Goal: Transaction & Acquisition: Download file/media

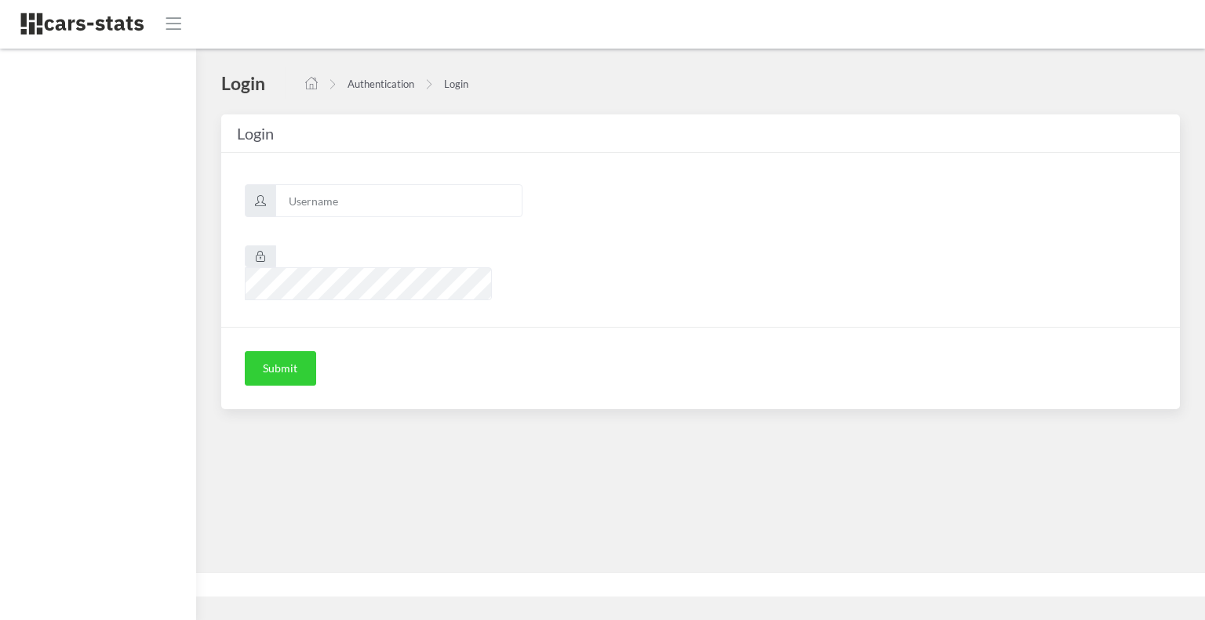
scroll to position [12, 12]
type input "skoda"
click at [298, 351] on button "Submit" at bounding box center [280, 368] width 71 height 35
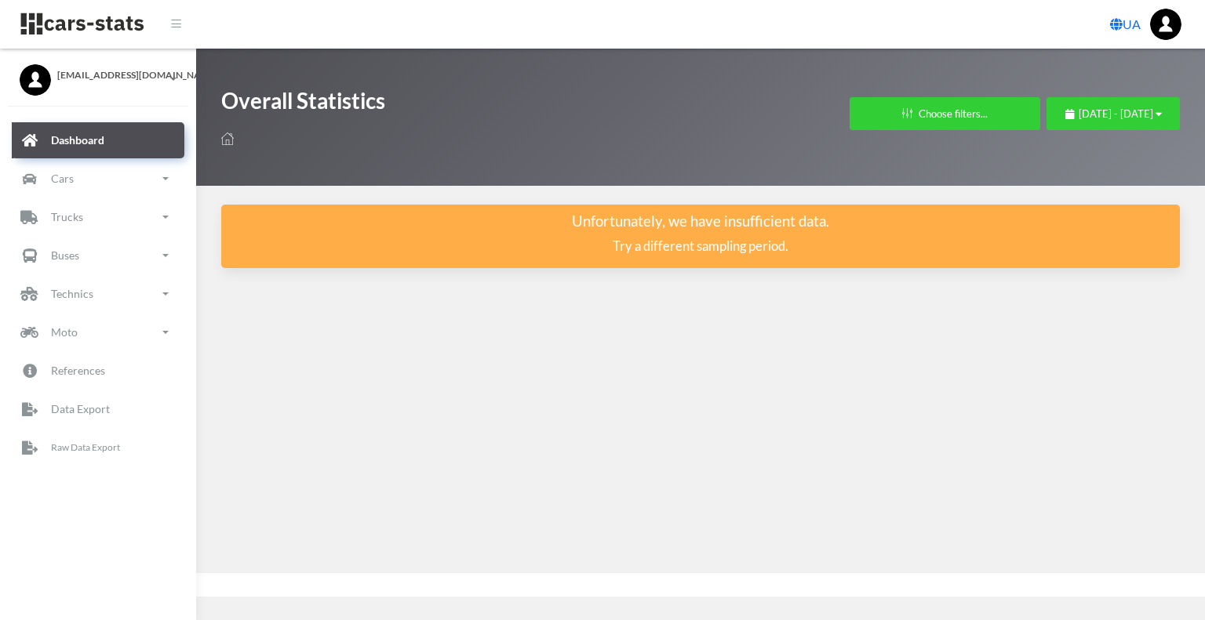
scroll to position [12, 12]
click at [76, 440] on p "Raw Data Export" at bounding box center [86, 447] width 71 height 17
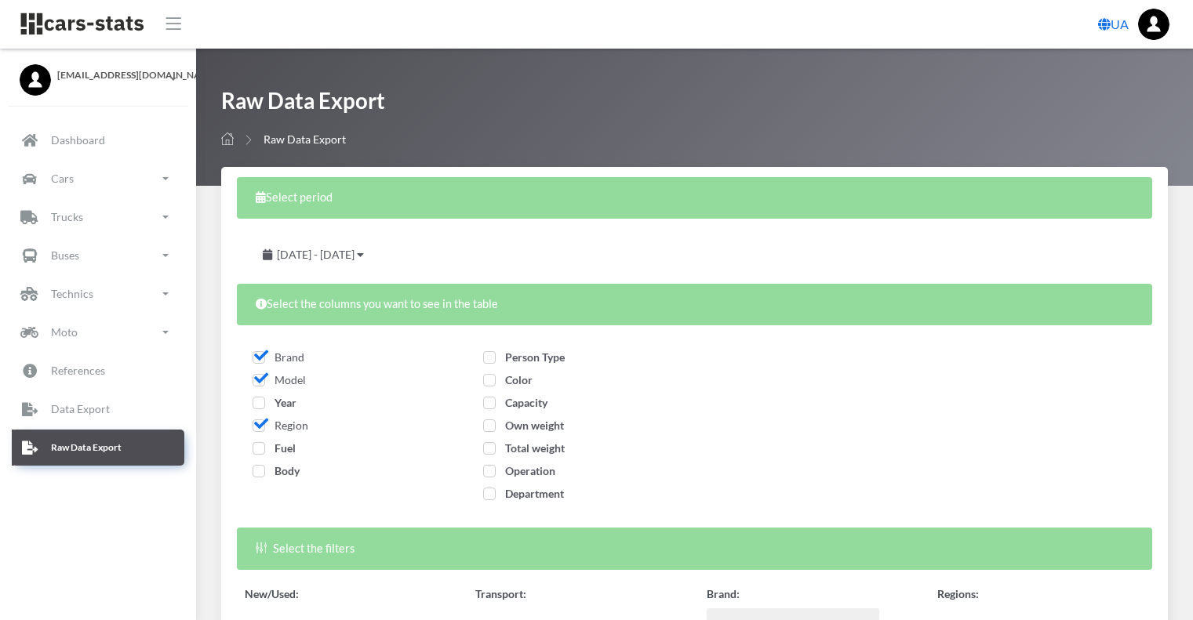
select select
click at [262, 404] on span "Year" at bounding box center [275, 402] width 44 height 13
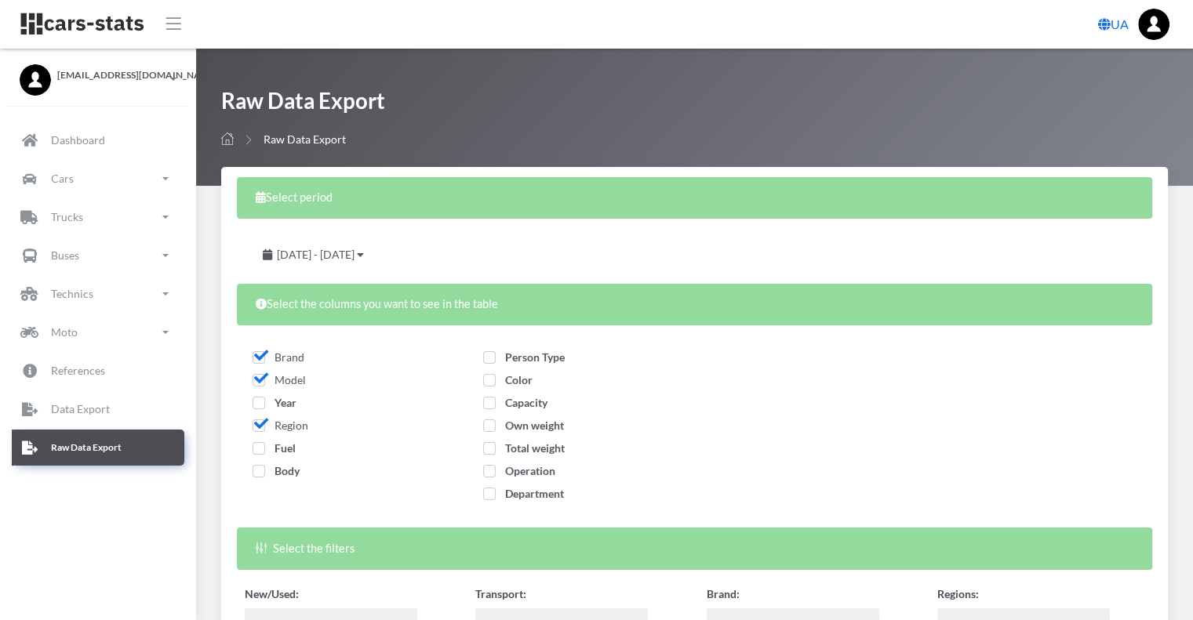
checkbox input "true"
click at [254, 446] on span "Fuel" at bounding box center [274, 448] width 43 height 13
checkbox input "true"
click at [263, 472] on span "Body" at bounding box center [276, 470] width 47 height 13
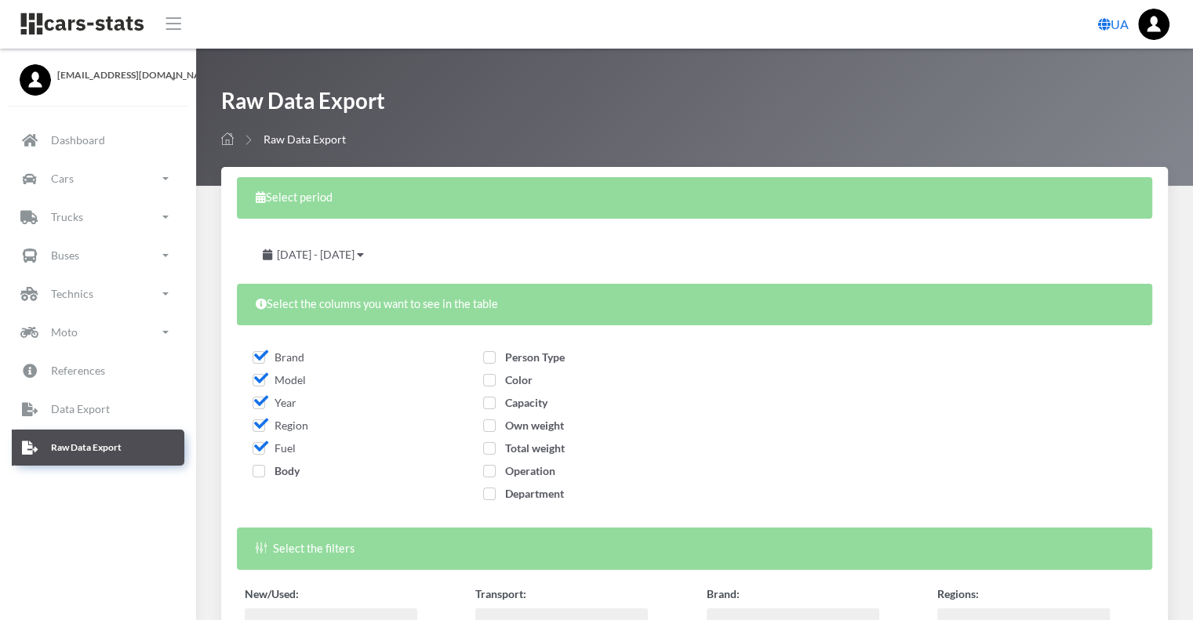
checkbox input "true"
click at [491, 360] on span "Person Type" at bounding box center [524, 357] width 82 height 13
checkbox input "true"
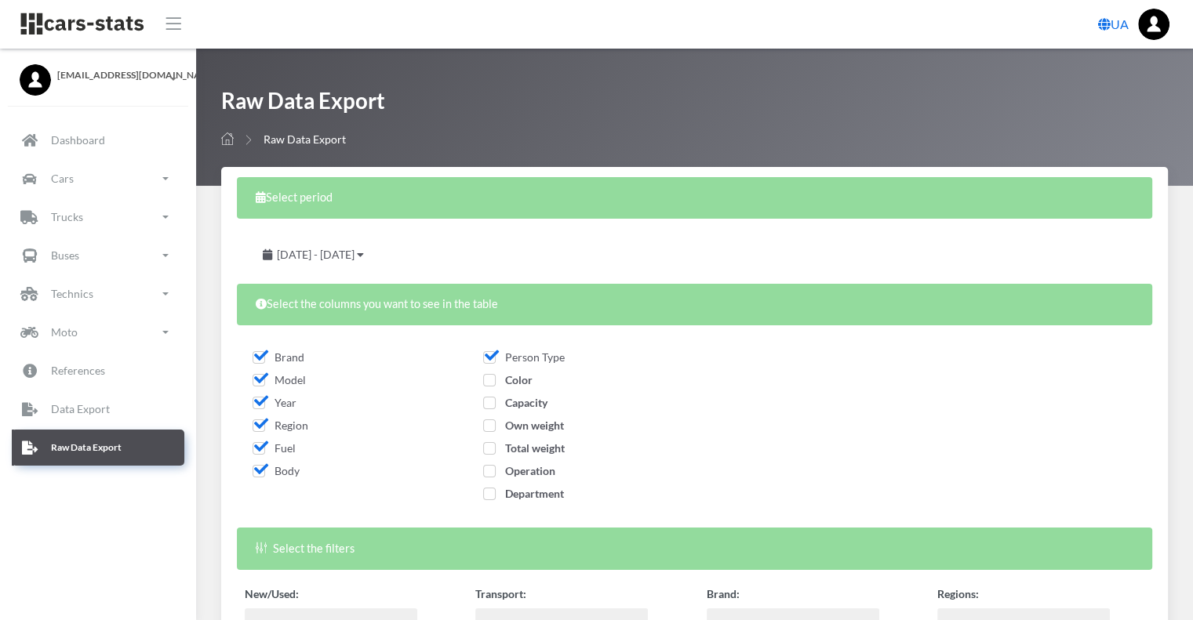
click at [489, 380] on span "Color" at bounding box center [507, 379] width 49 height 13
checkbox input "true"
click at [491, 401] on span "Capacity" at bounding box center [515, 402] width 64 height 13
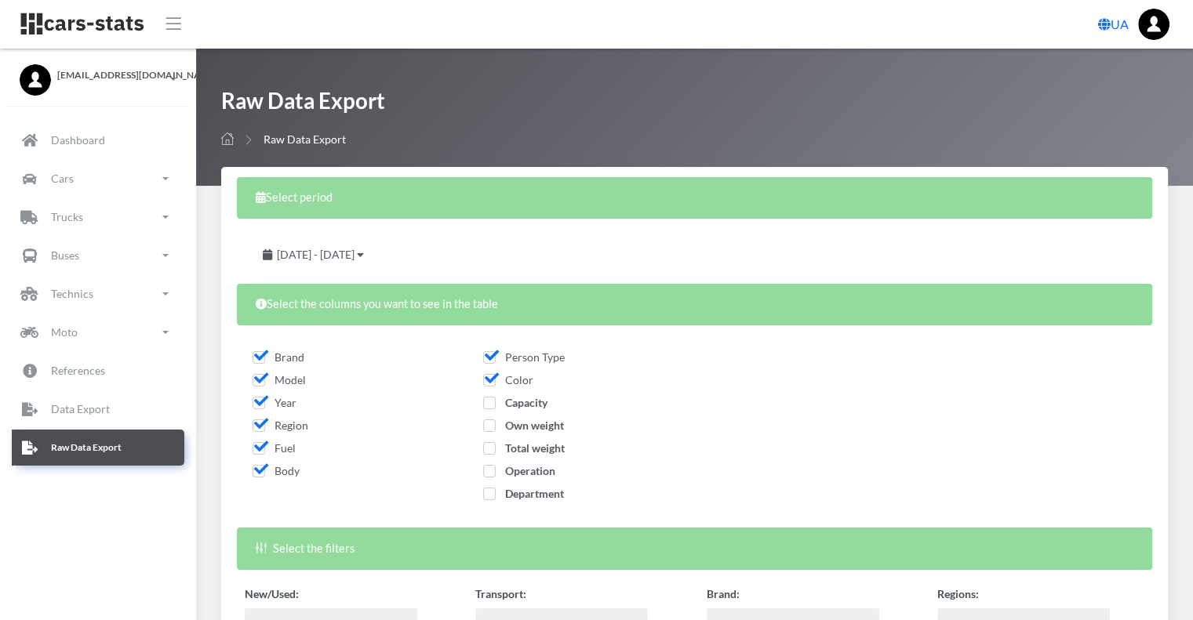
checkbox input "true"
click at [489, 429] on span "Own weight" at bounding box center [523, 425] width 81 height 13
checkbox input "true"
click at [490, 448] on span "Total weight" at bounding box center [524, 448] width 82 height 13
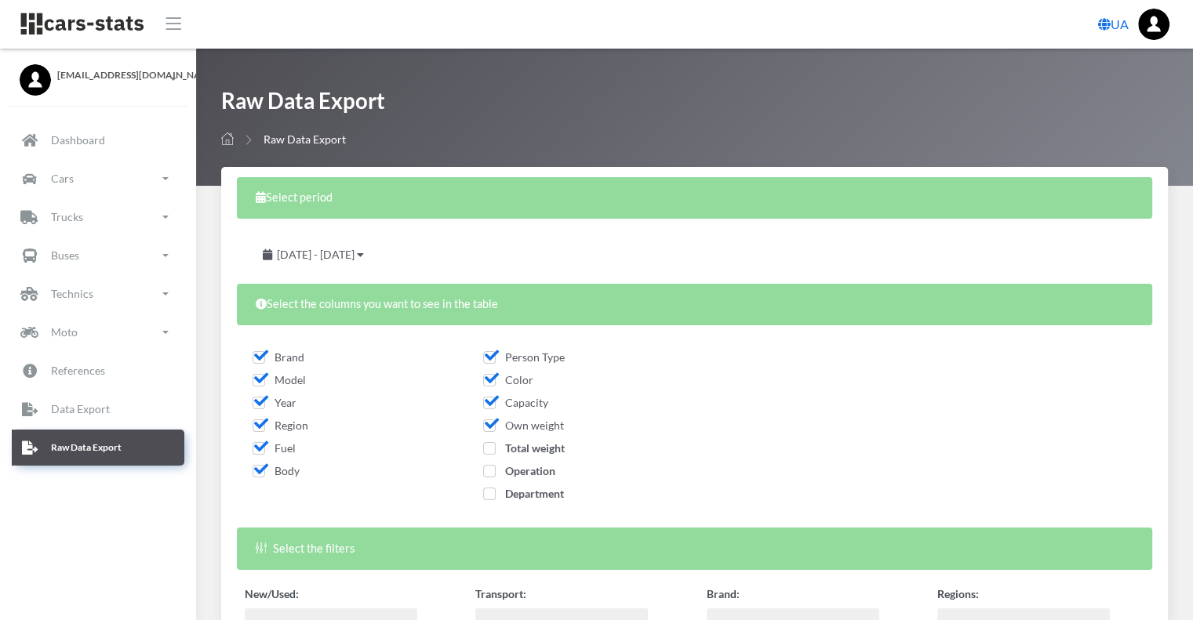
checkbox input "true"
click at [493, 475] on span "Operation" at bounding box center [519, 470] width 72 height 13
checkbox input "true"
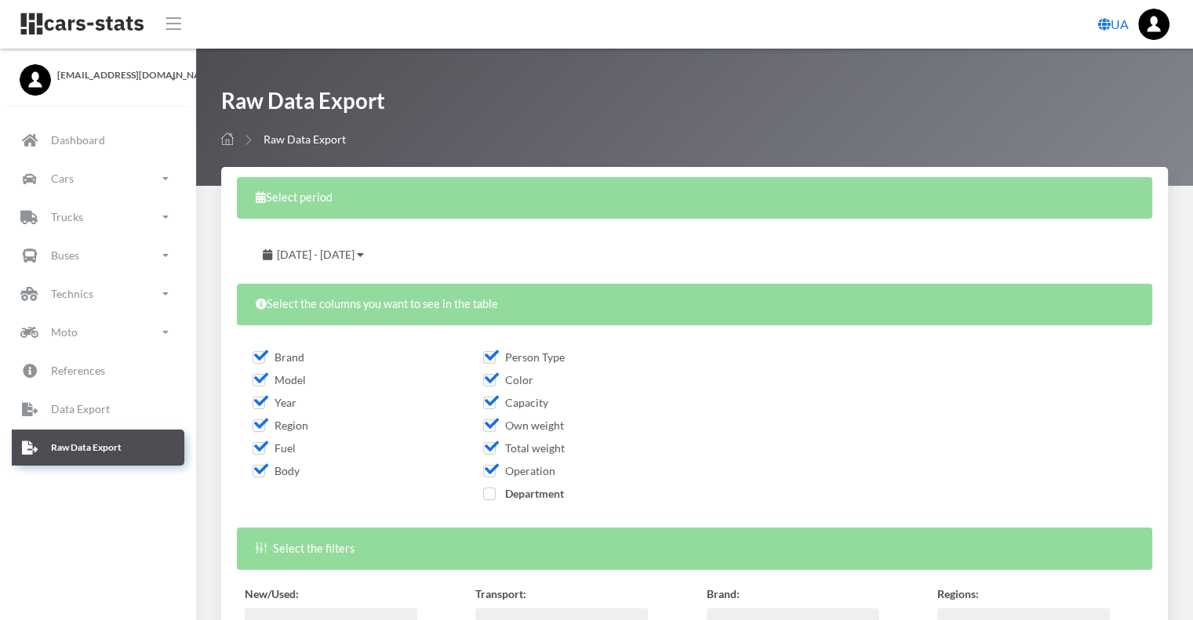
click at [489, 496] on span "Department" at bounding box center [523, 493] width 81 height 13
checkbox input "true"
click at [355, 256] on span "July 28, 2025 - August 27, 2025" at bounding box center [316, 254] width 78 height 13
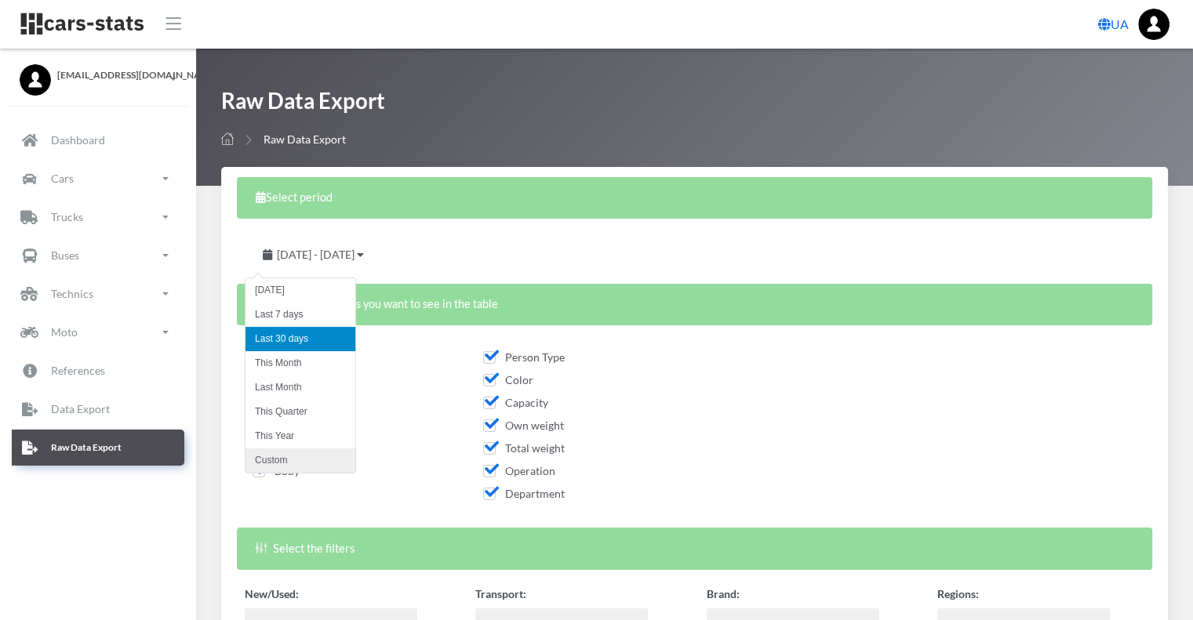
click at [302, 468] on li "Custom" at bounding box center [301, 461] width 110 height 24
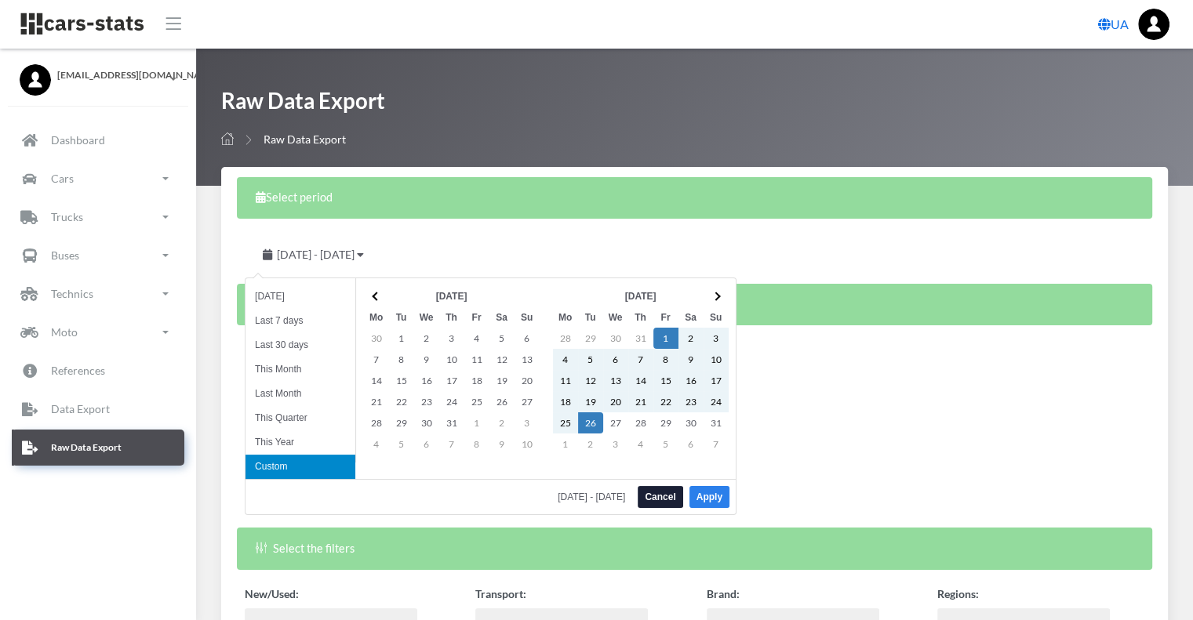
click at [718, 497] on button "Apply" at bounding box center [710, 497] width 40 height 22
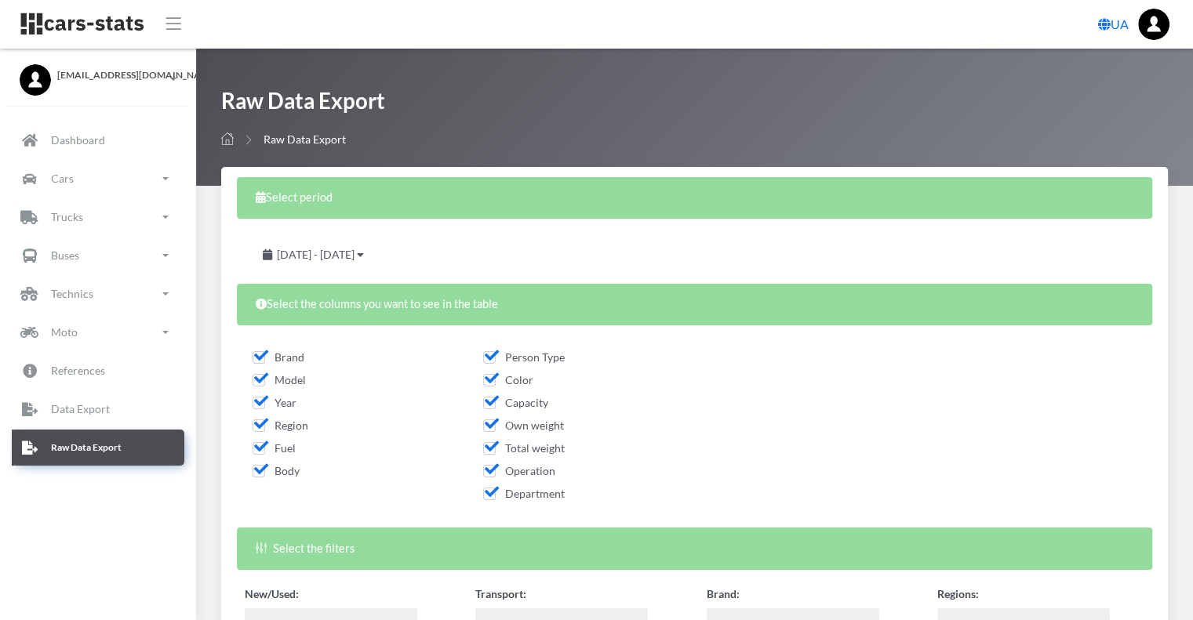
scroll to position [219, 0]
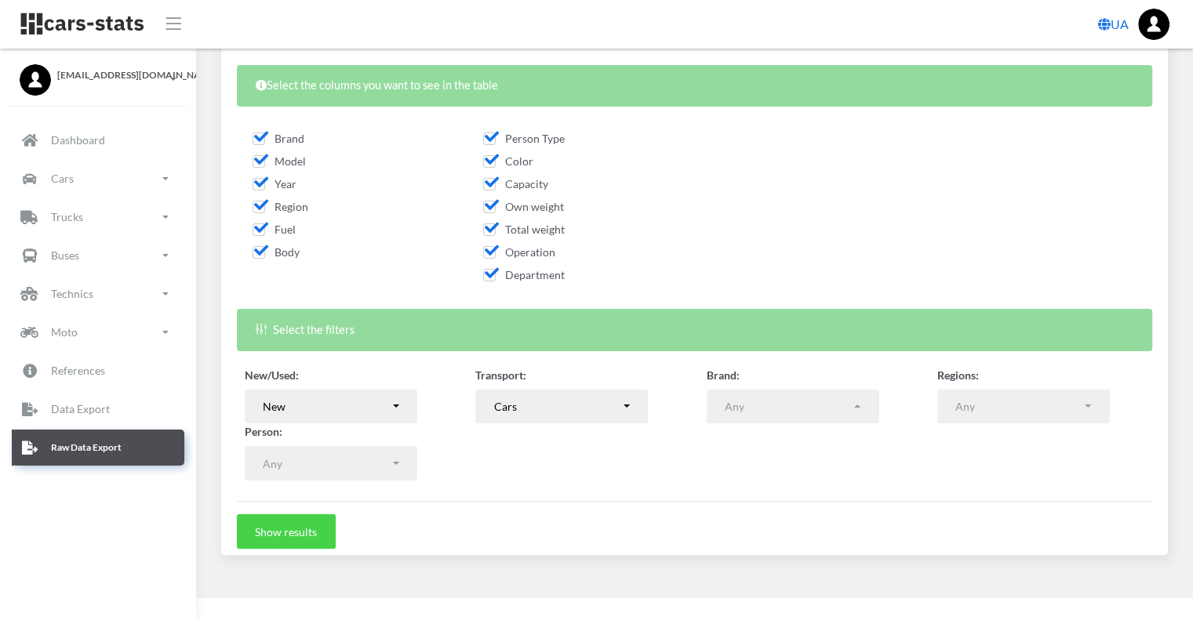
click at [287, 533] on button "Show results" at bounding box center [286, 532] width 99 height 35
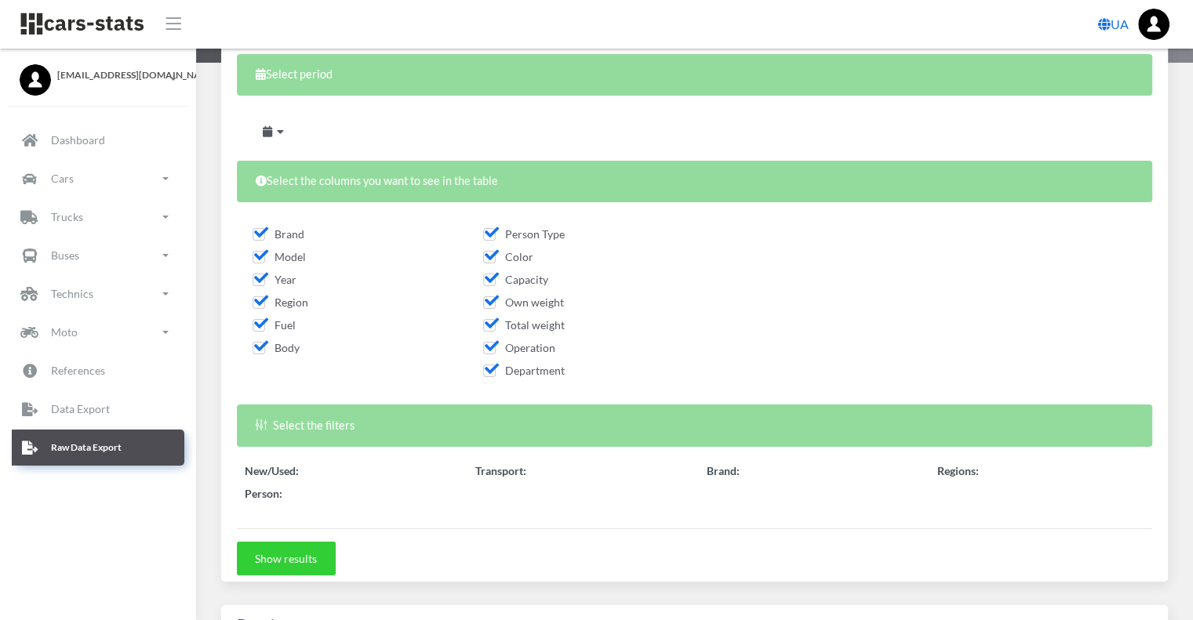
scroll to position [471, 0]
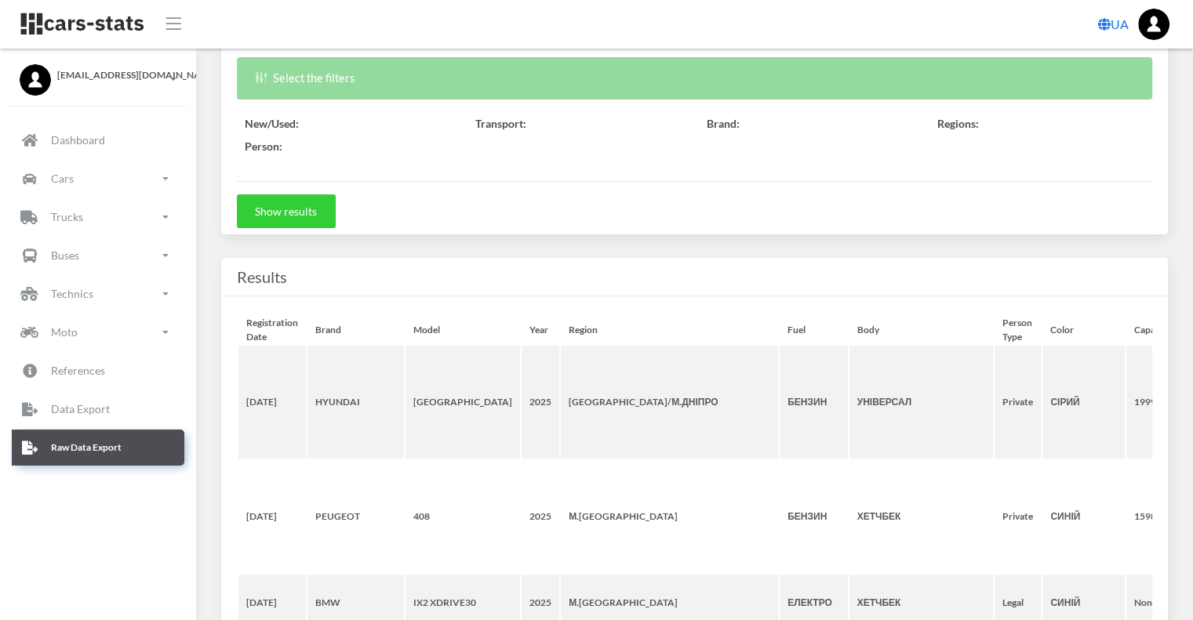
select select "50"
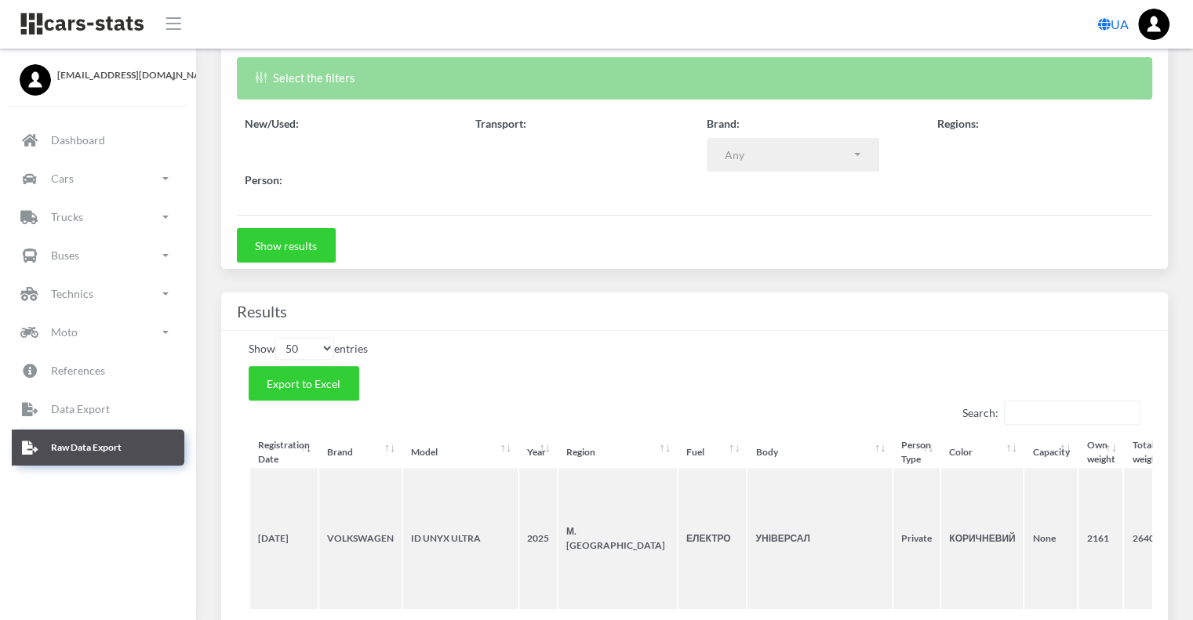
select select
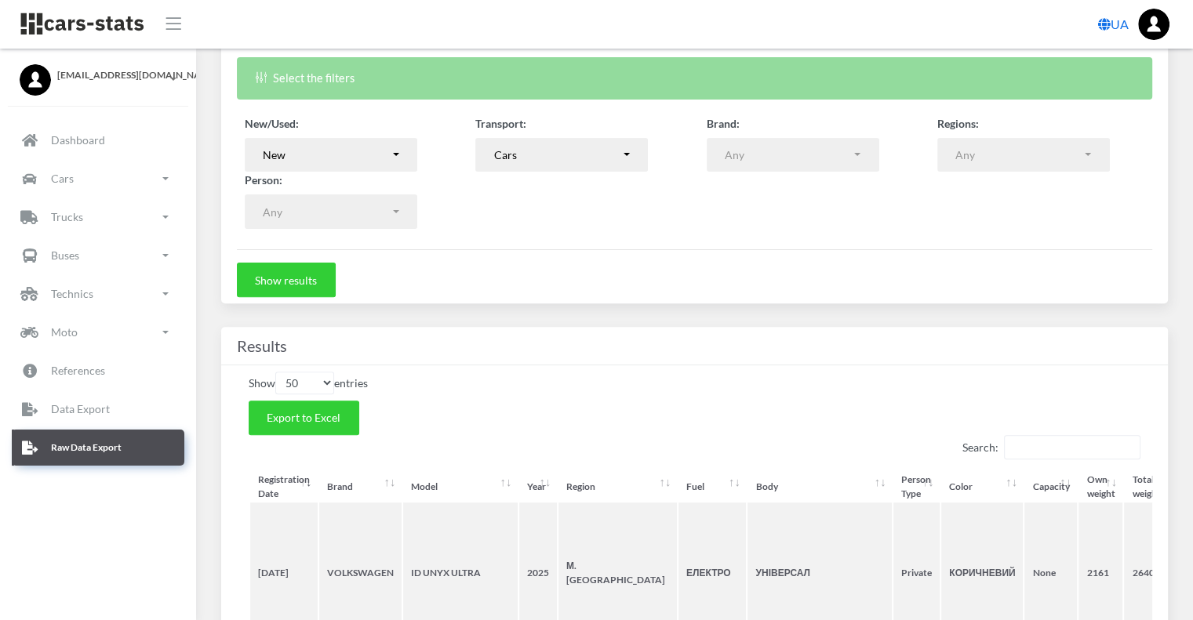
scroll to position [12, 12]
click at [333, 414] on span "Export to Excel" at bounding box center [304, 417] width 74 height 13
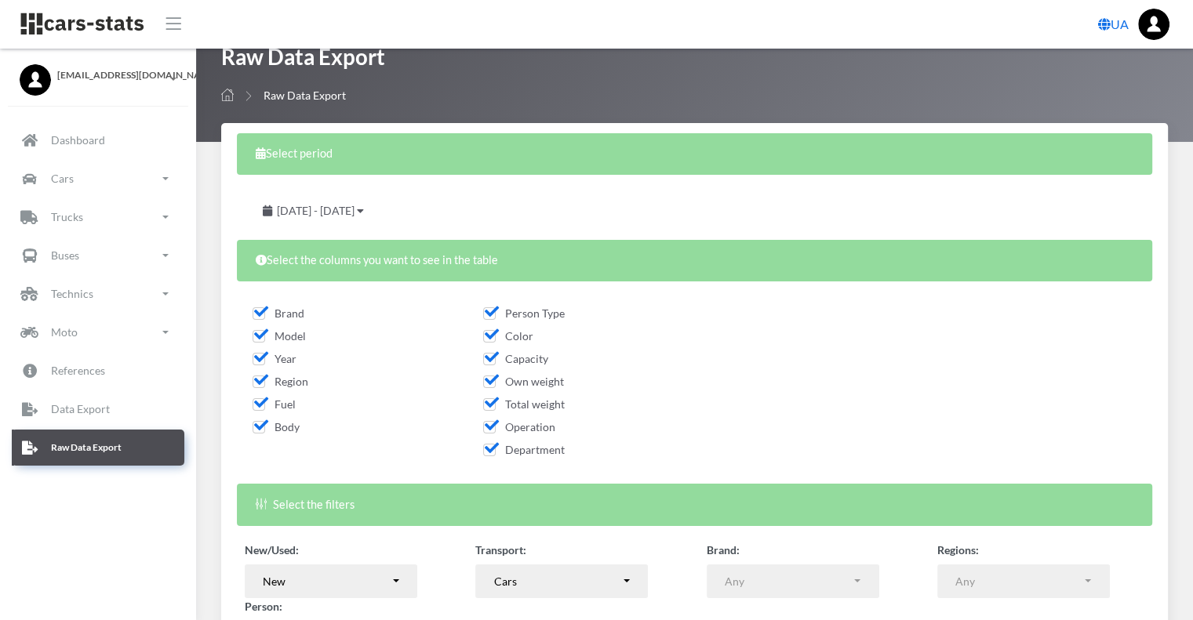
scroll to position [0, 0]
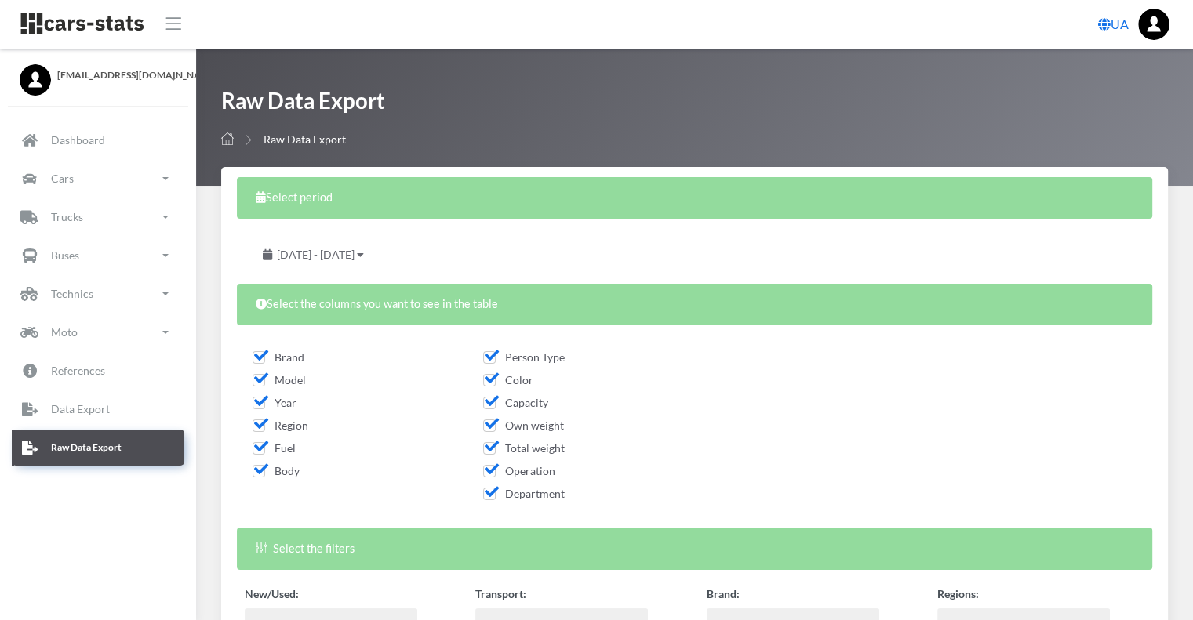
click at [355, 254] on span "[DATE] - [DATE]" at bounding box center [316, 254] width 78 height 13
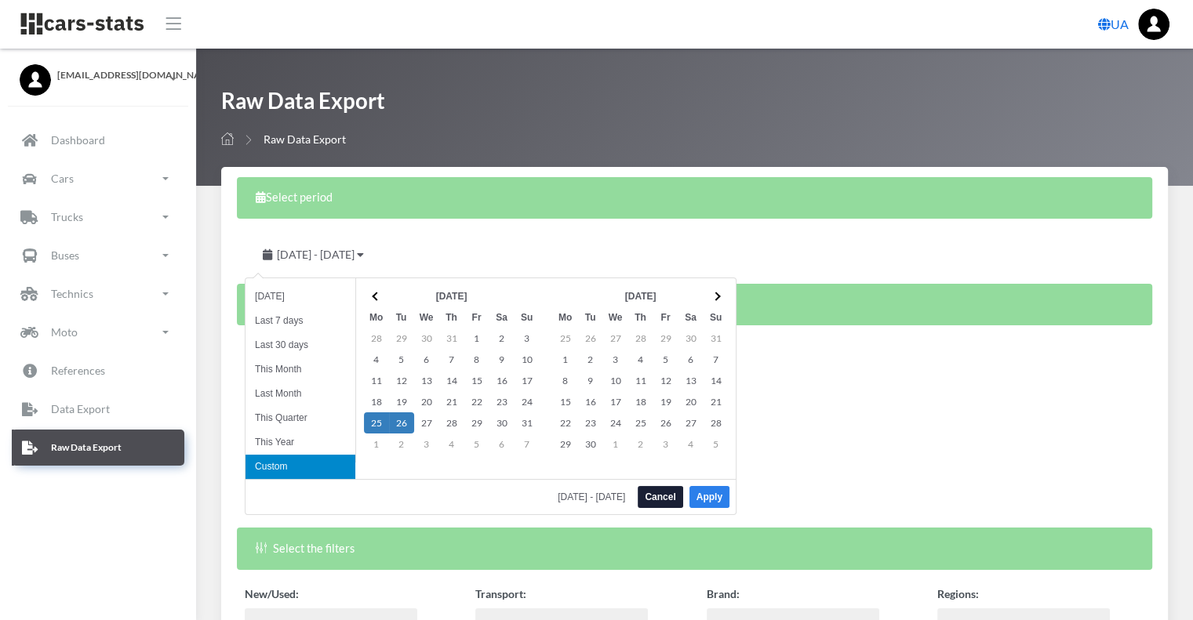
click at [710, 498] on button "Apply" at bounding box center [710, 497] width 40 height 22
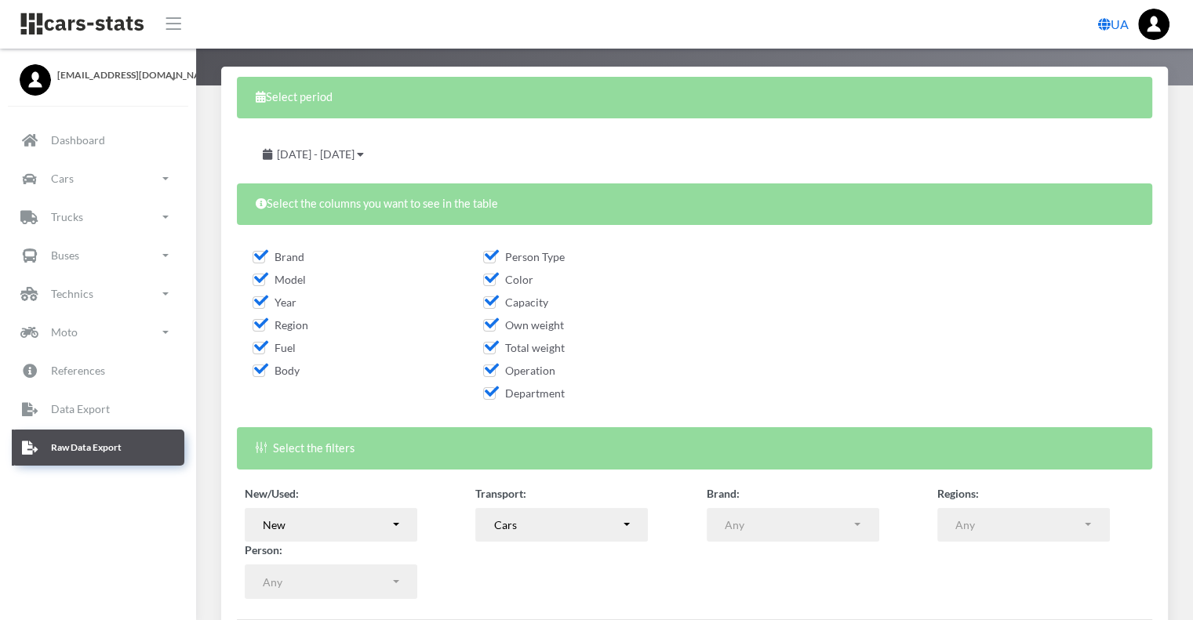
scroll to position [235, 0]
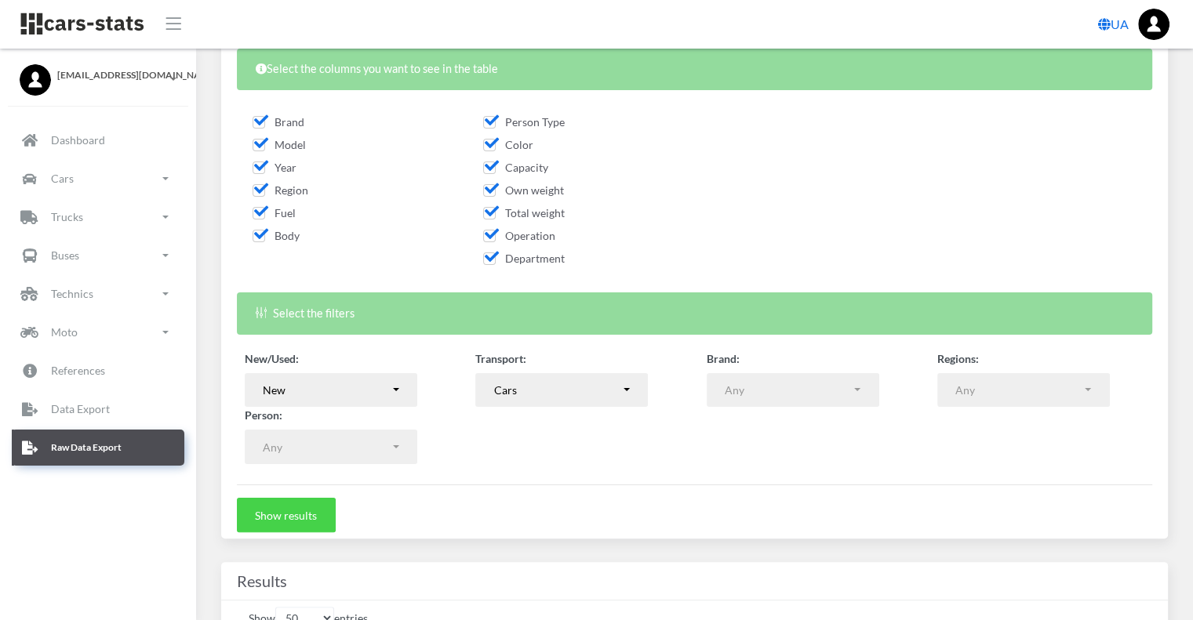
click at [298, 512] on button "Show results" at bounding box center [286, 515] width 99 height 35
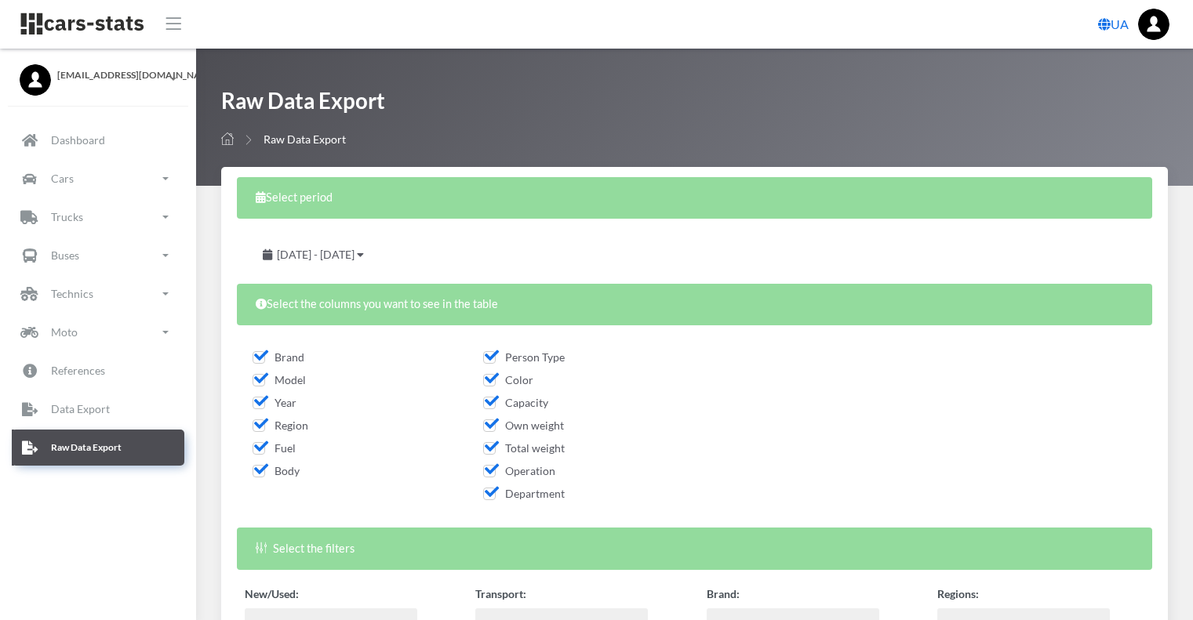
select select
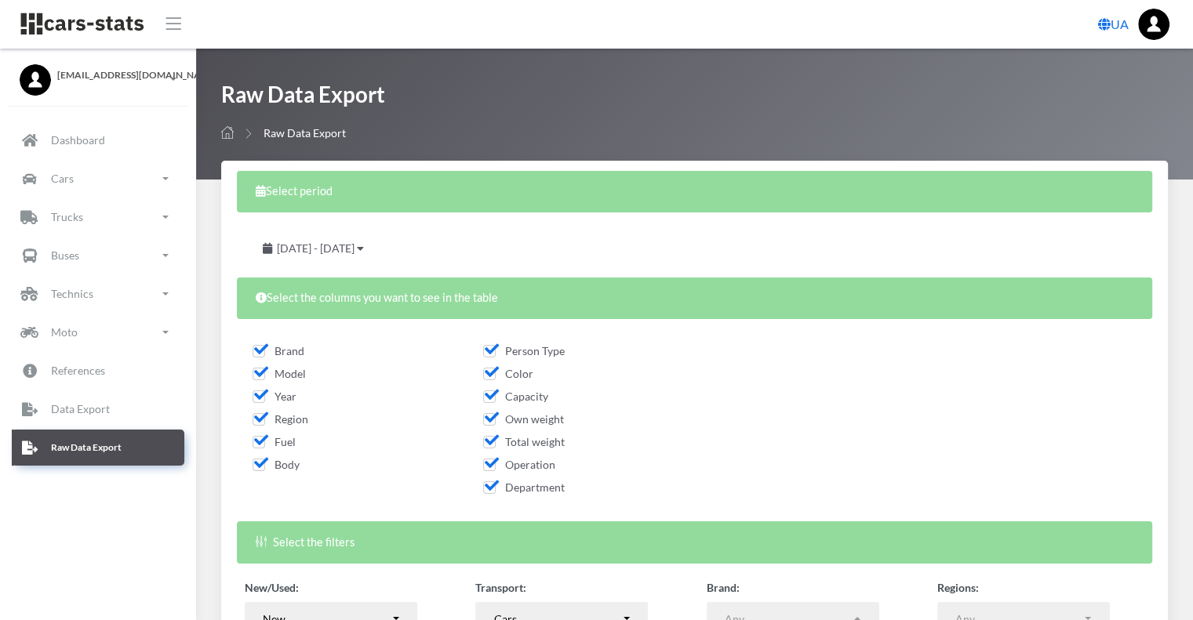
scroll to position [306, 0]
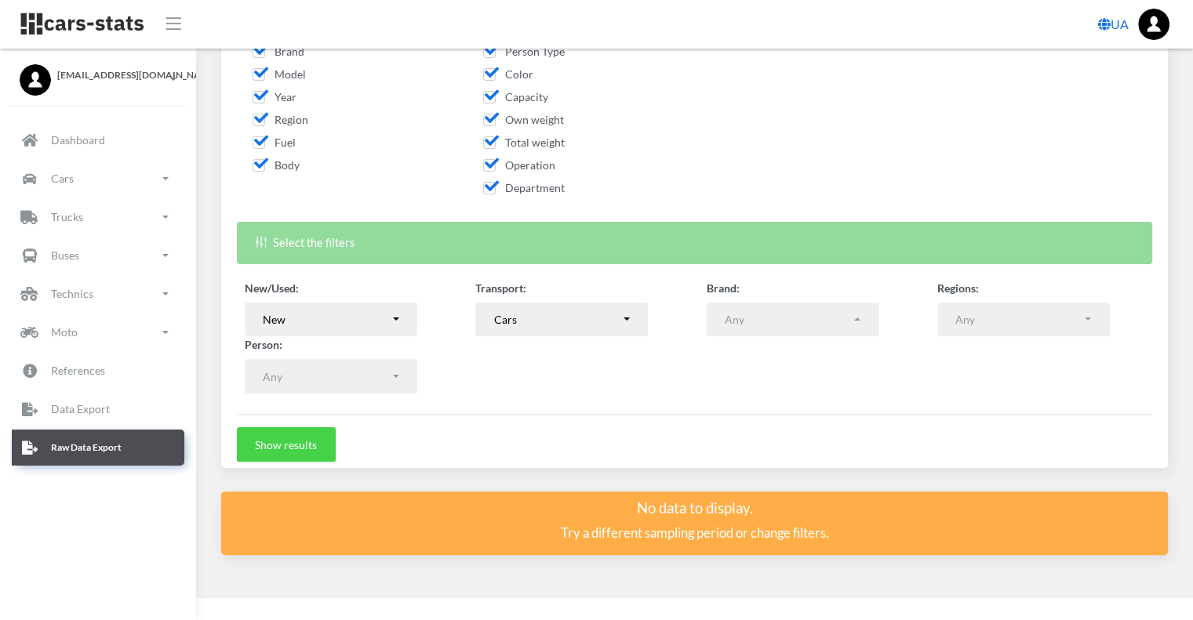
click at [282, 442] on button "Show results" at bounding box center [286, 445] width 99 height 35
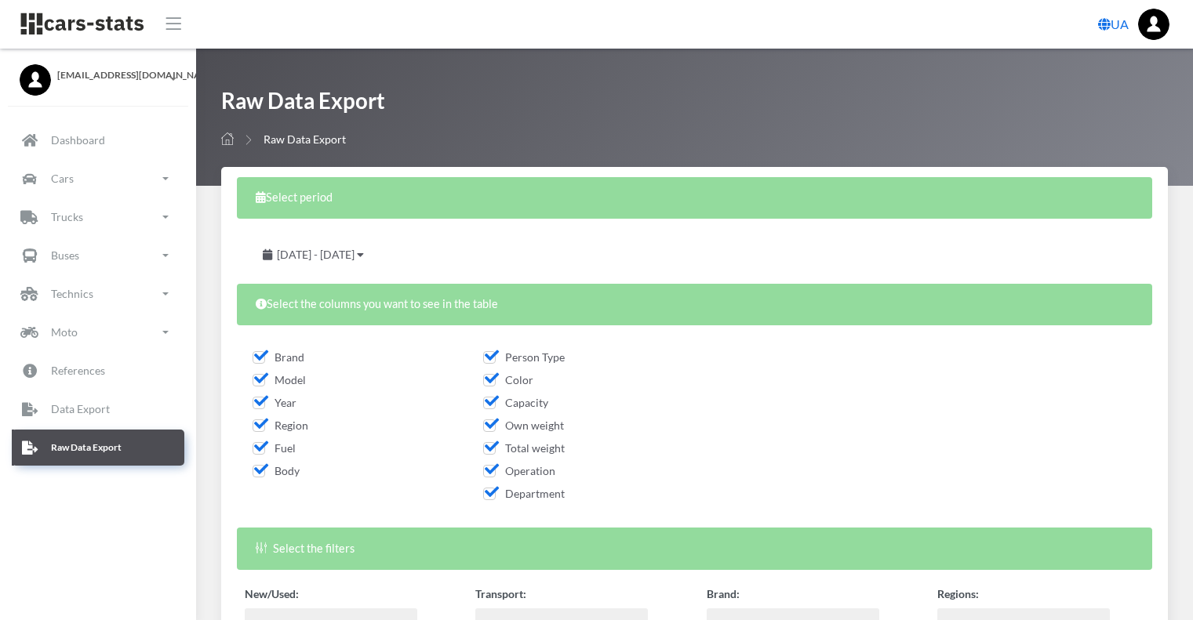
select select
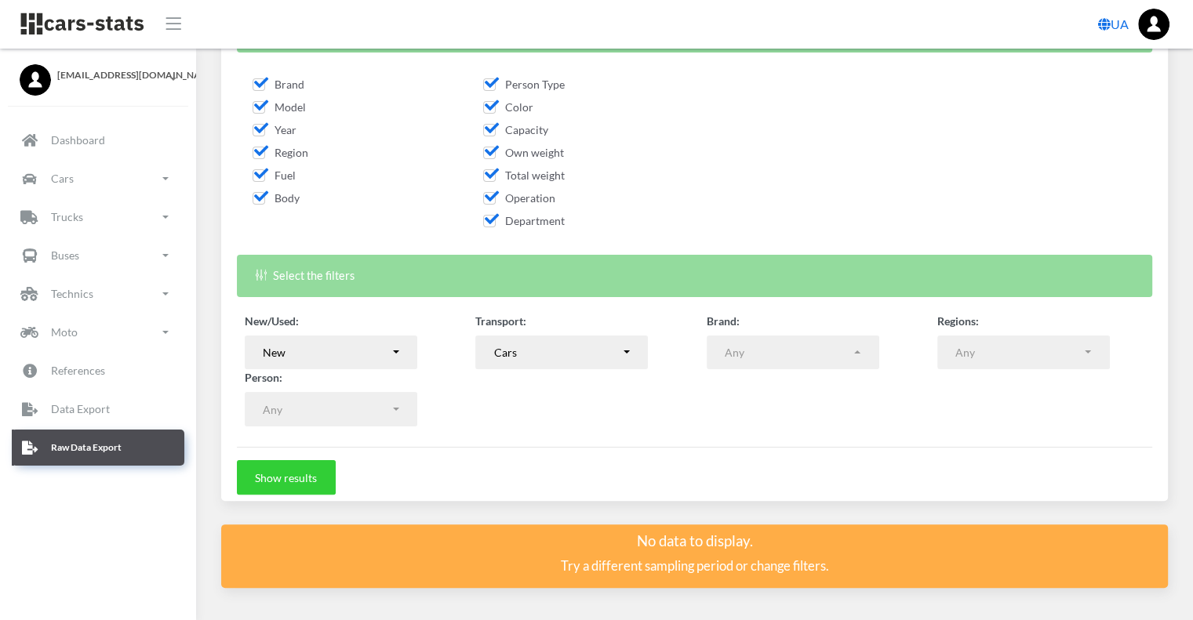
scroll to position [306, 0]
